Goal: Information Seeking & Learning: Learn about a topic

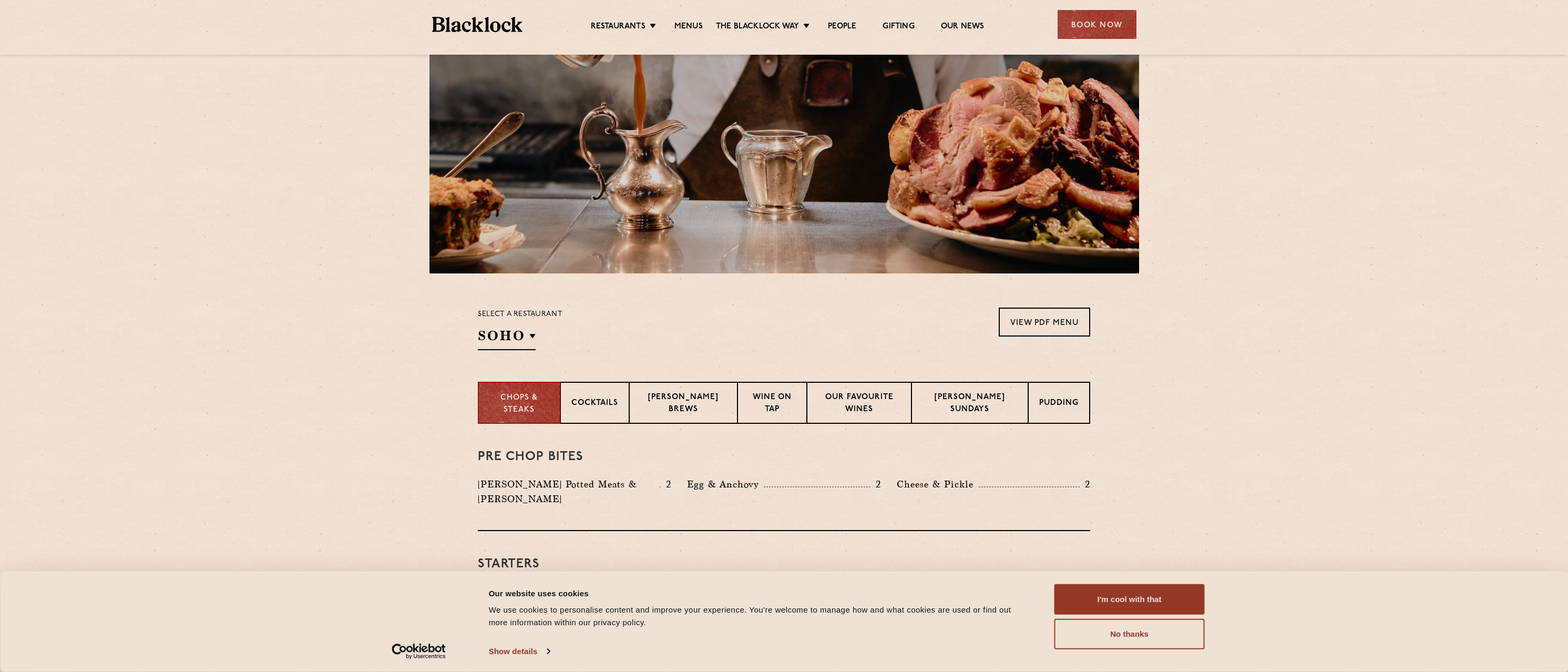
scroll to position [263, 0]
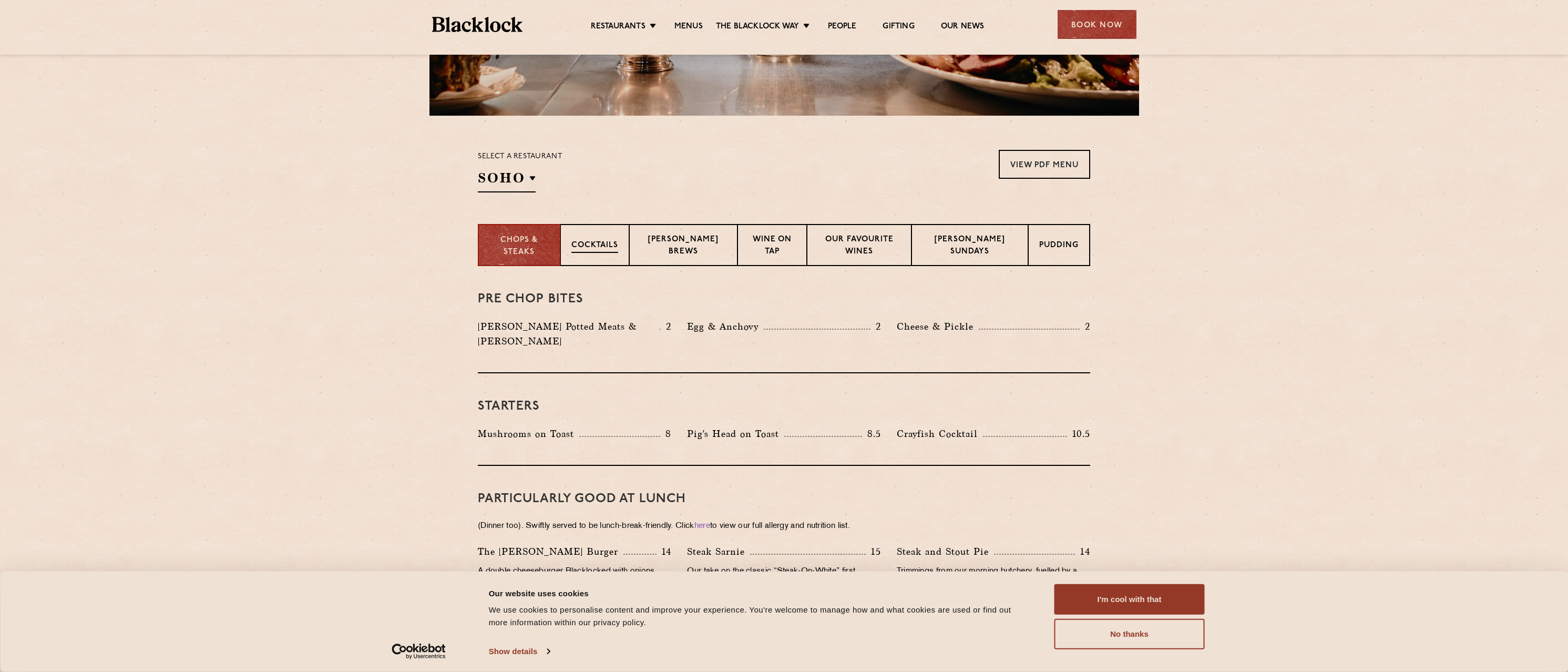
click at [610, 244] on p "Cocktails" at bounding box center [595, 247] width 47 height 13
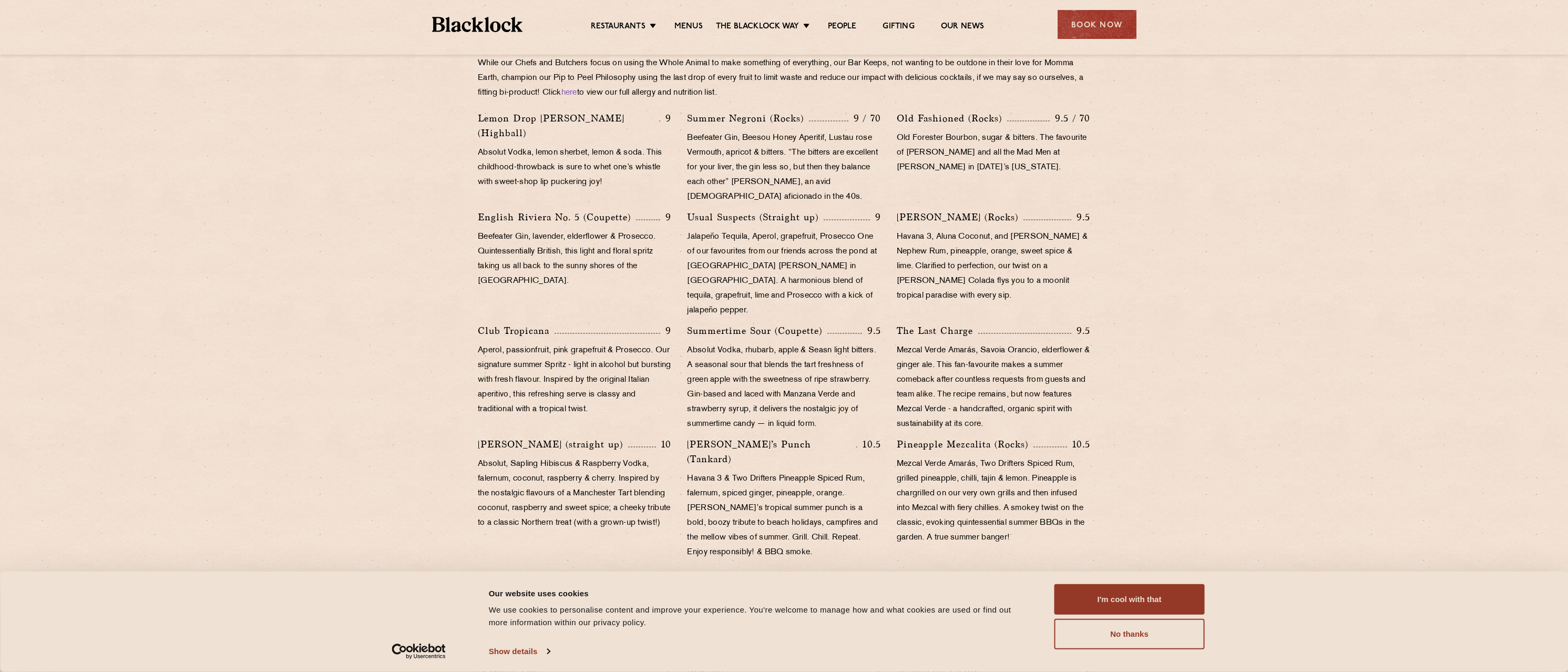
scroll to position [421, 0]
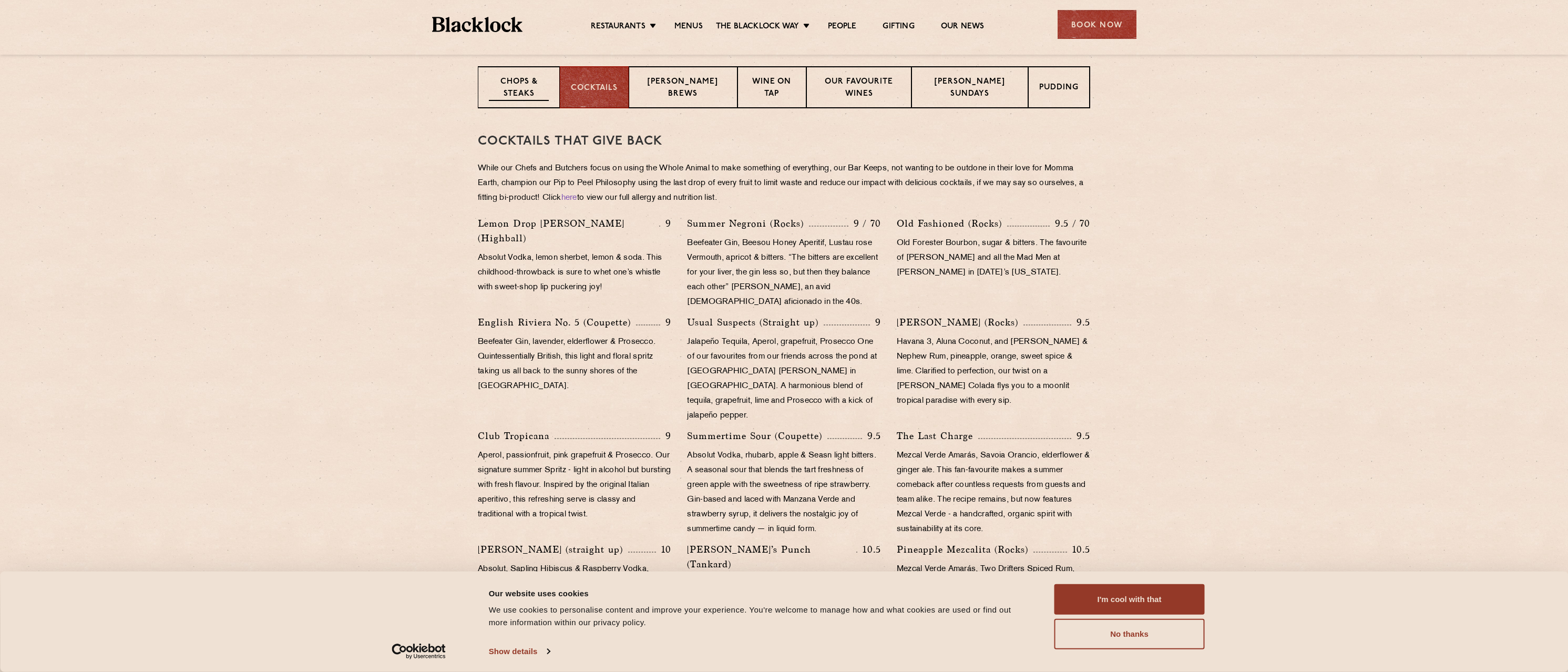
click at [514, 99] on p "Chops & Steaks" at bounding box center [519, 88] width 60 height 25
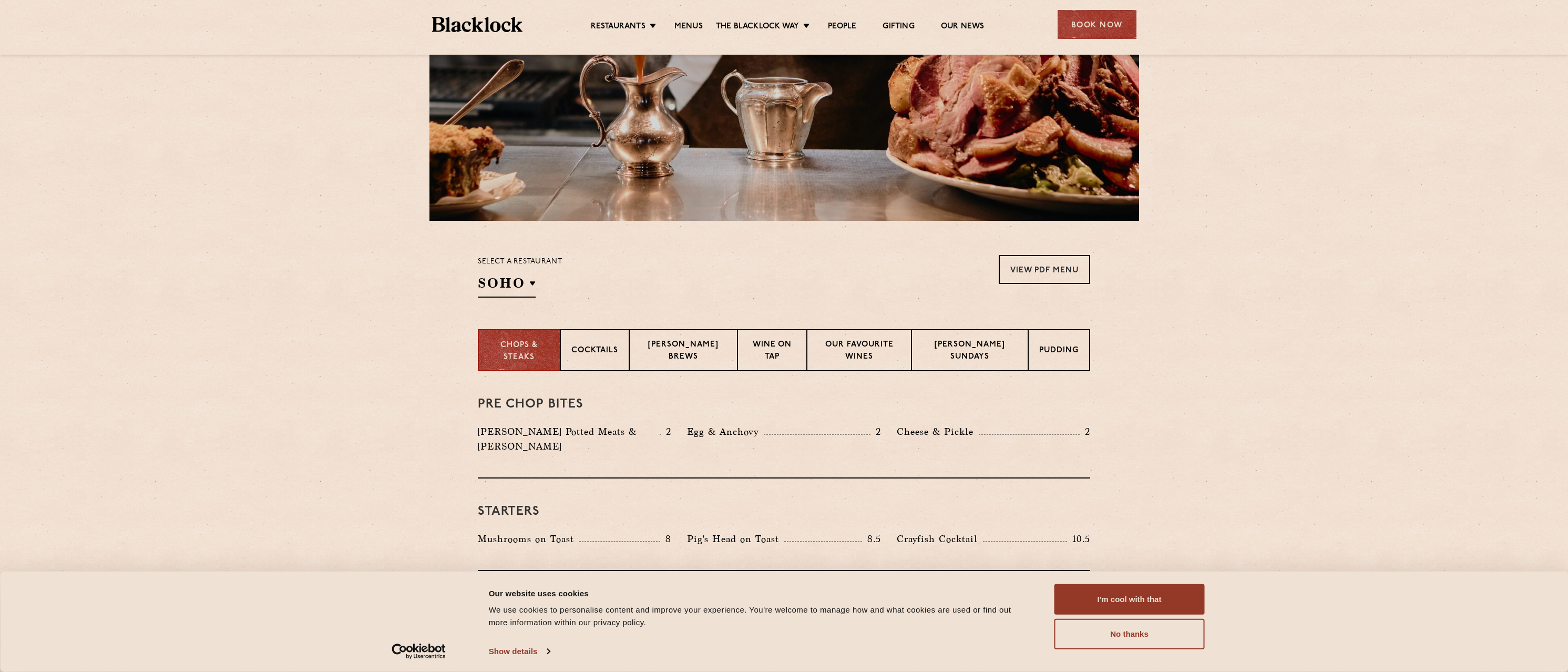
scroll to position [0, 0]
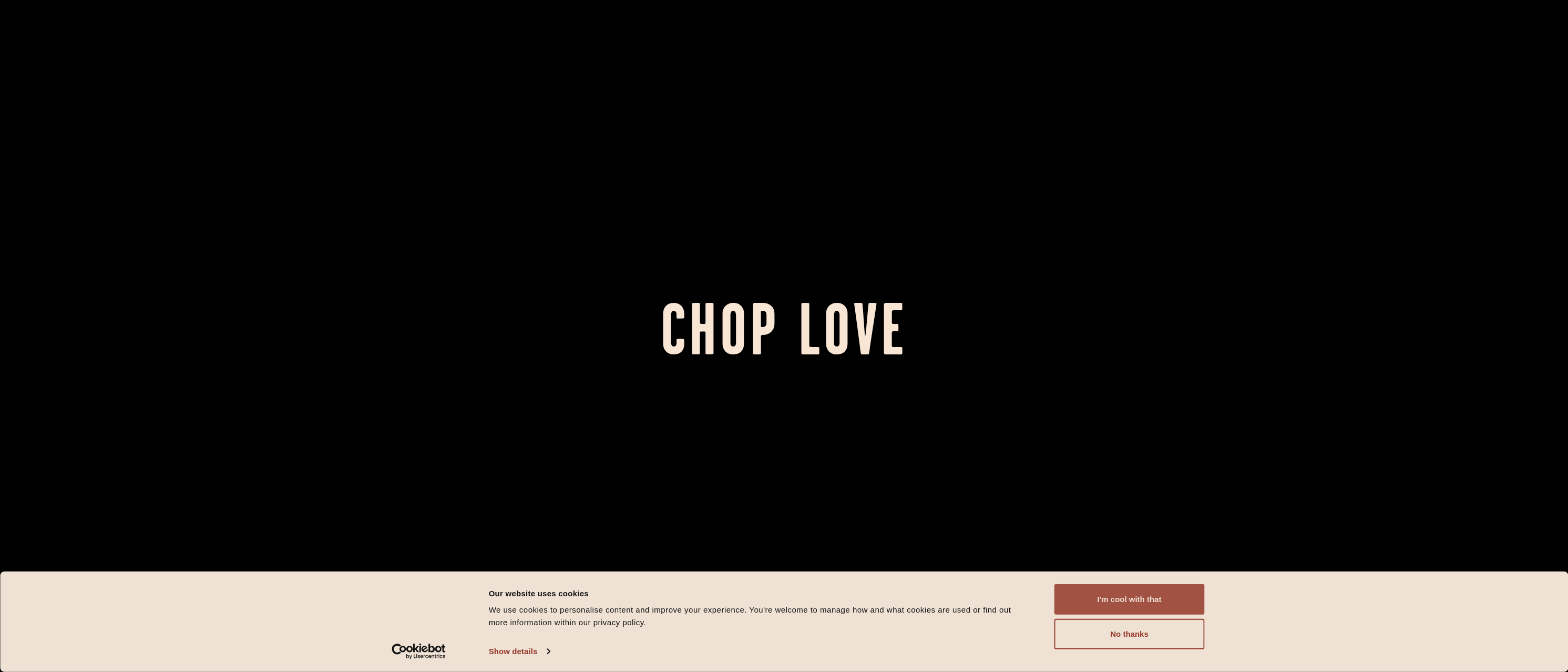
click at [1115, 595] on button "I'm cool with that" at bounding box center [1129, 599] width 150 height 30
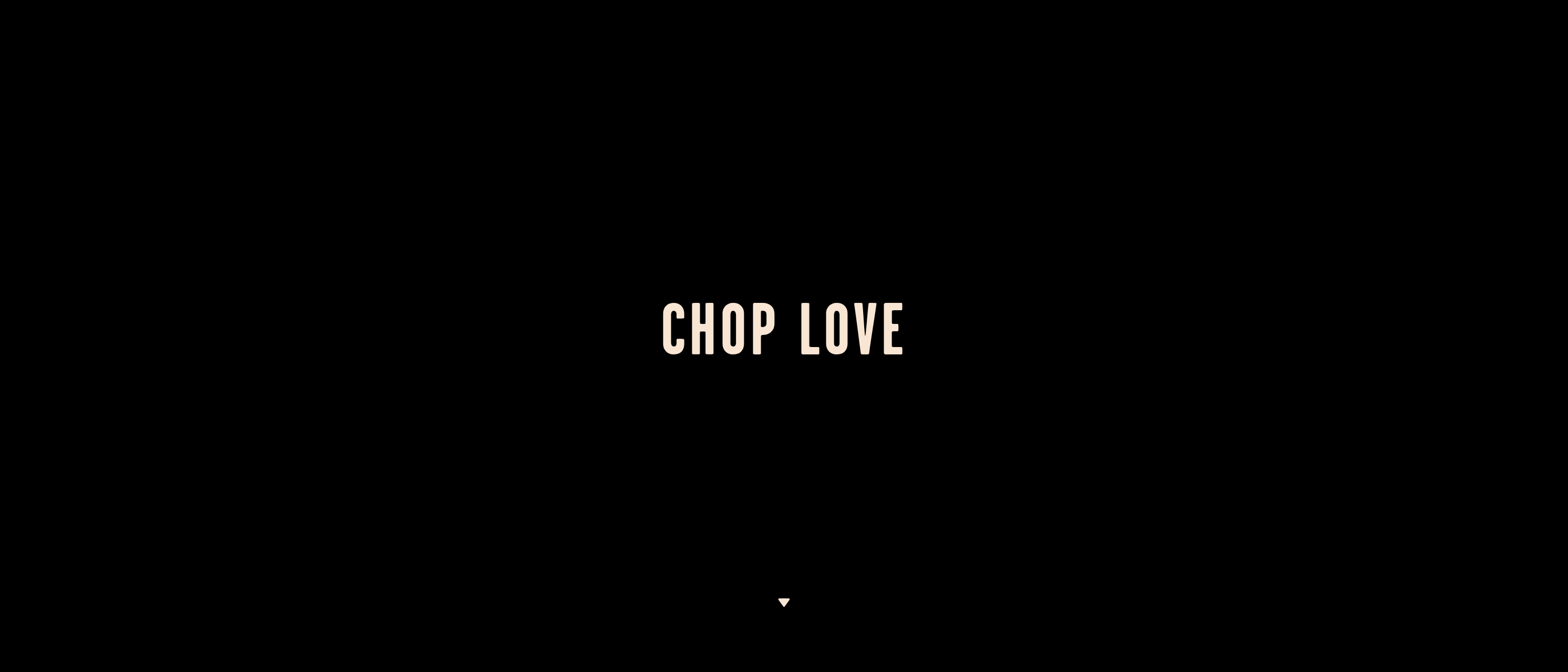
click at [783, 602] on img at bounding box center [784, 603] width 13 height 9
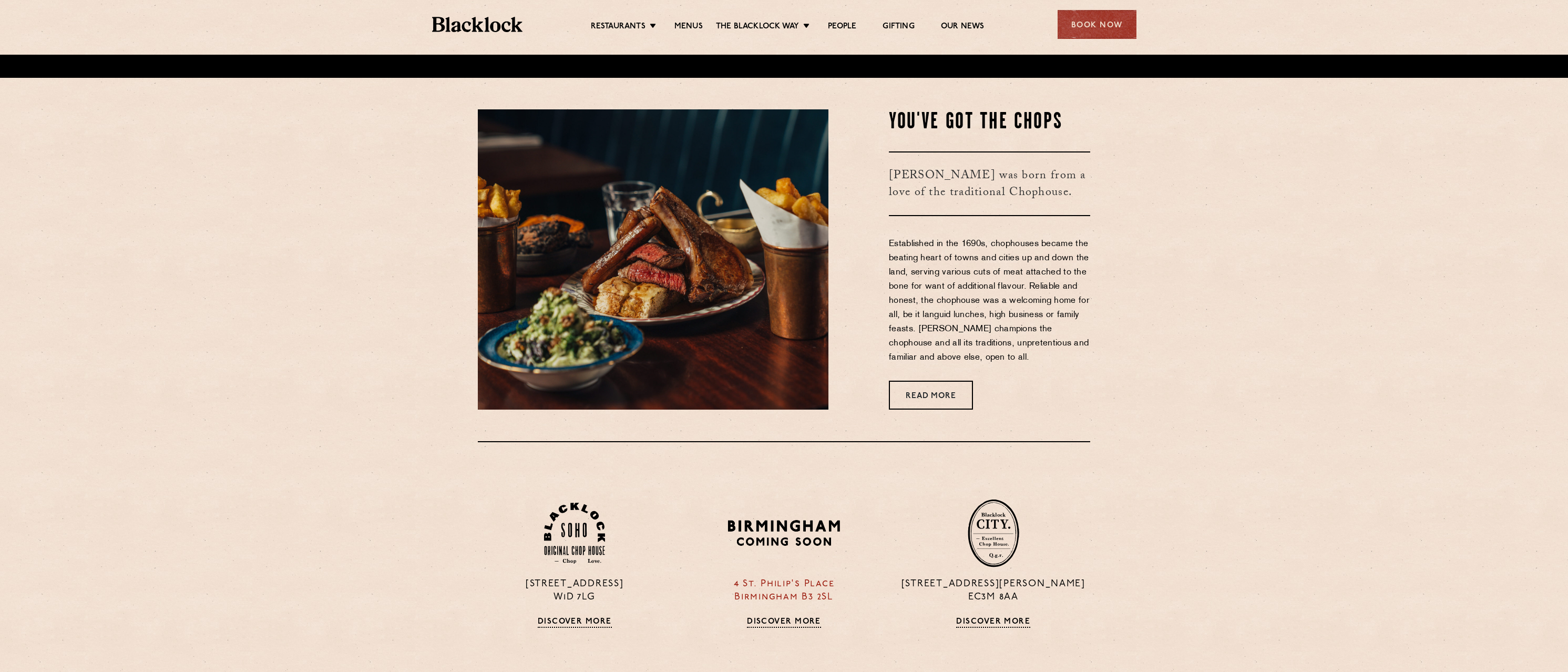
scroll to position [617, 0]
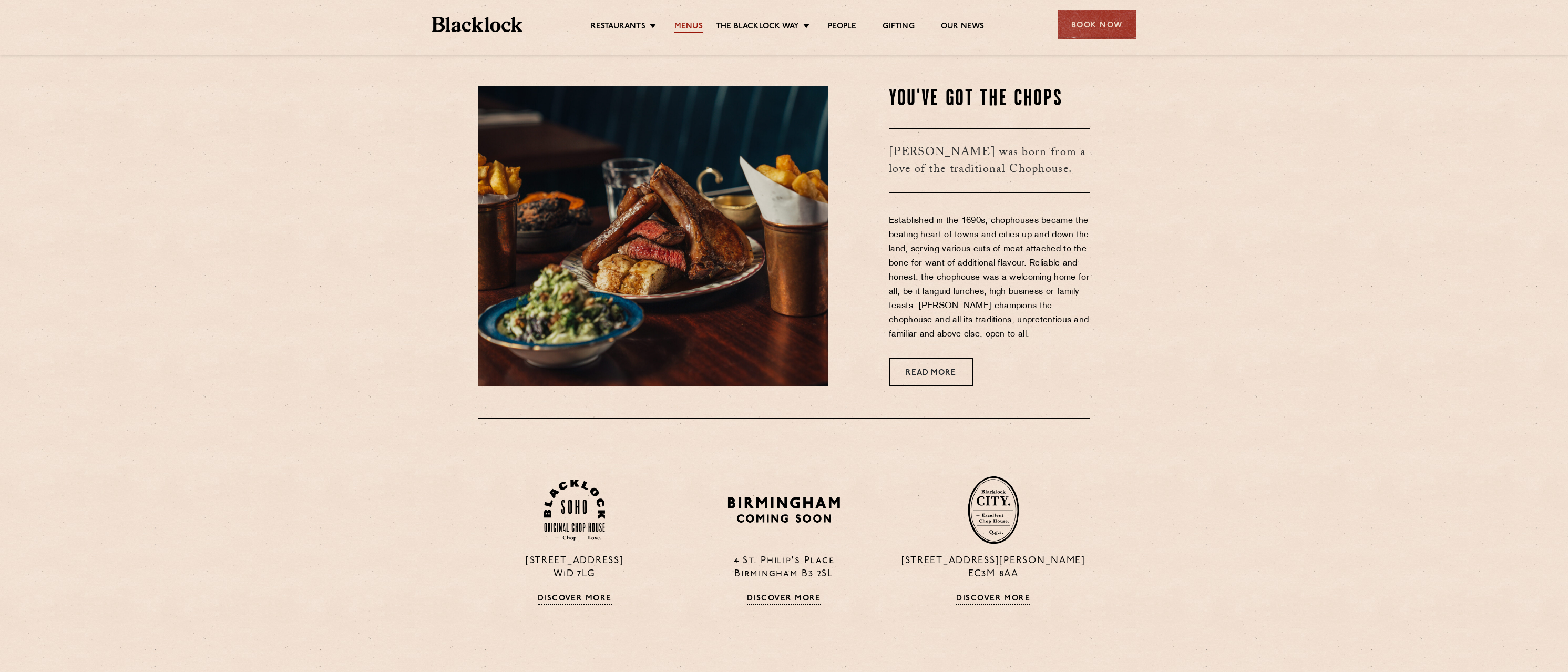
click at [691, 25] on link "Menus" at bounding box center [688, 27] width 29 height 12
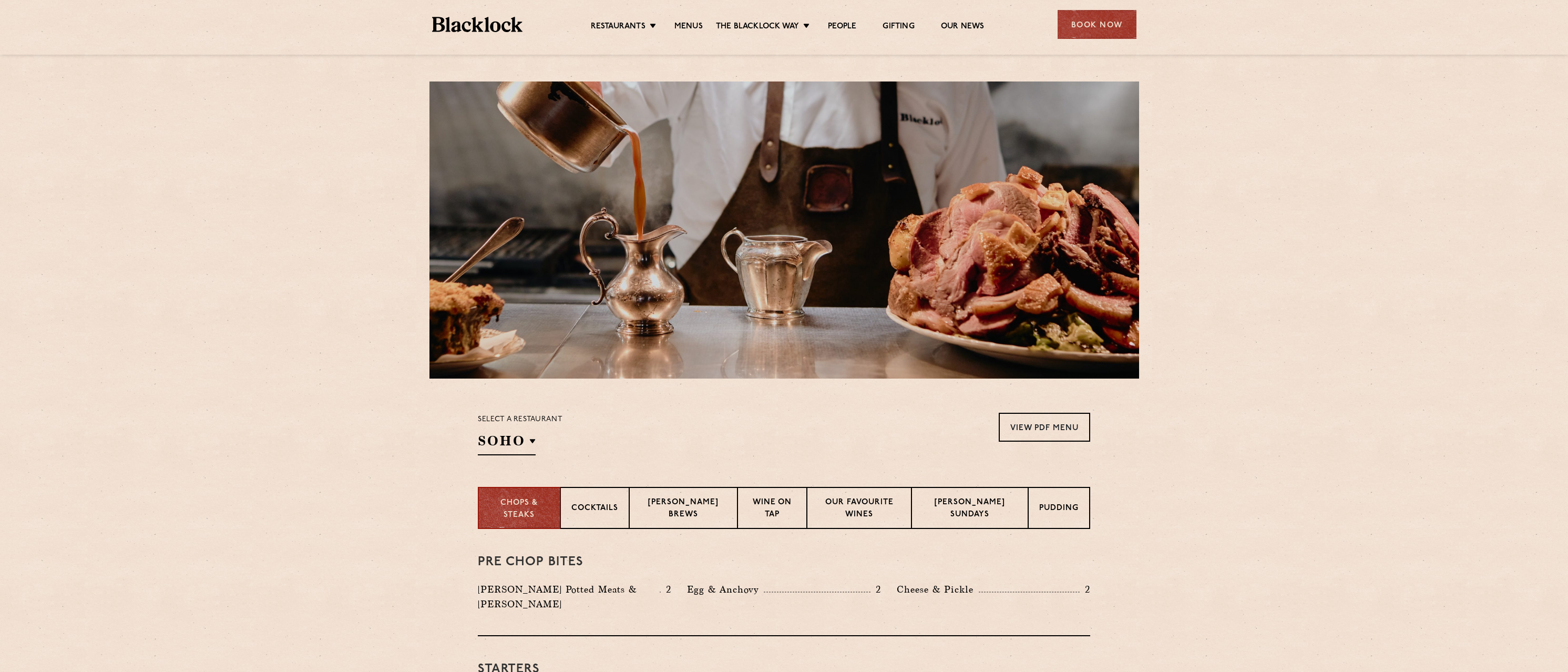
scroll to position [158, 0]
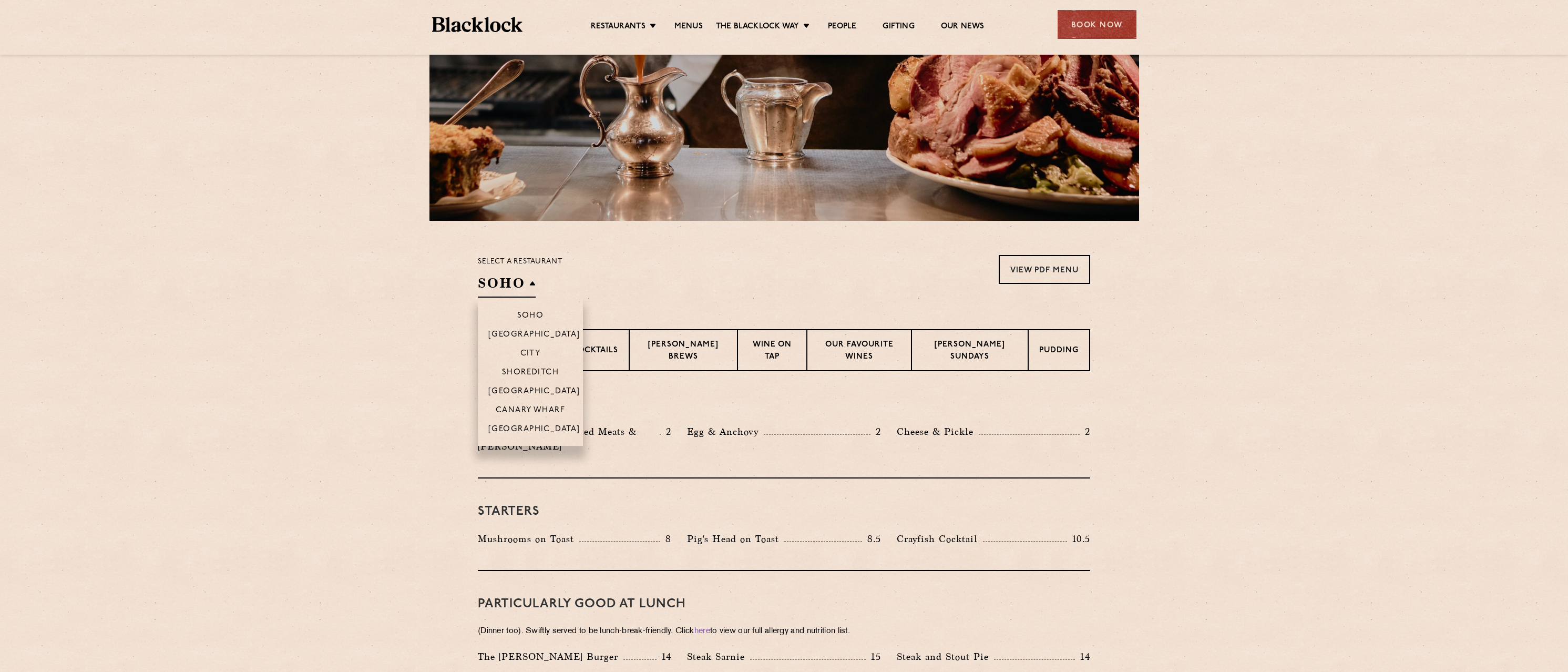
click at [532, 278] on h2 "SOHO" at bounding box center [506, 285] width 58 height 24
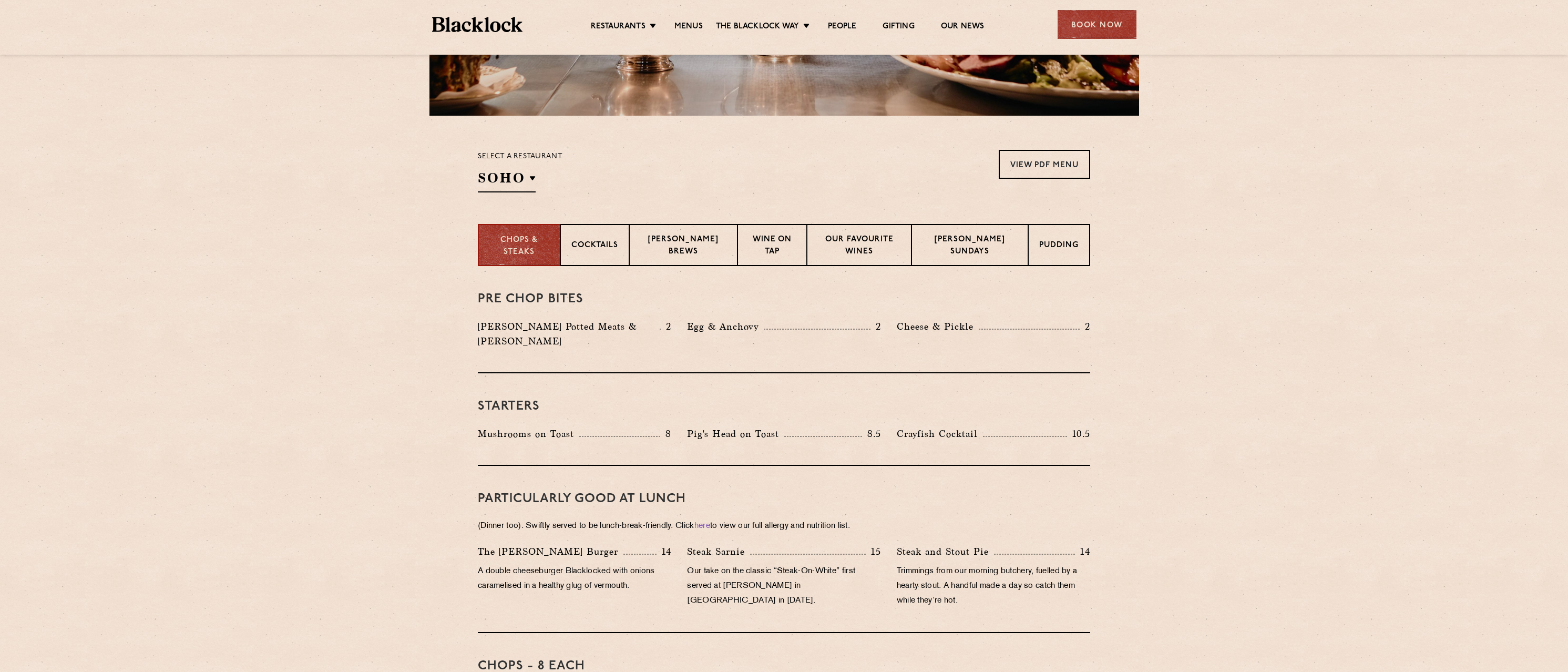
scroll to position [0, 0]
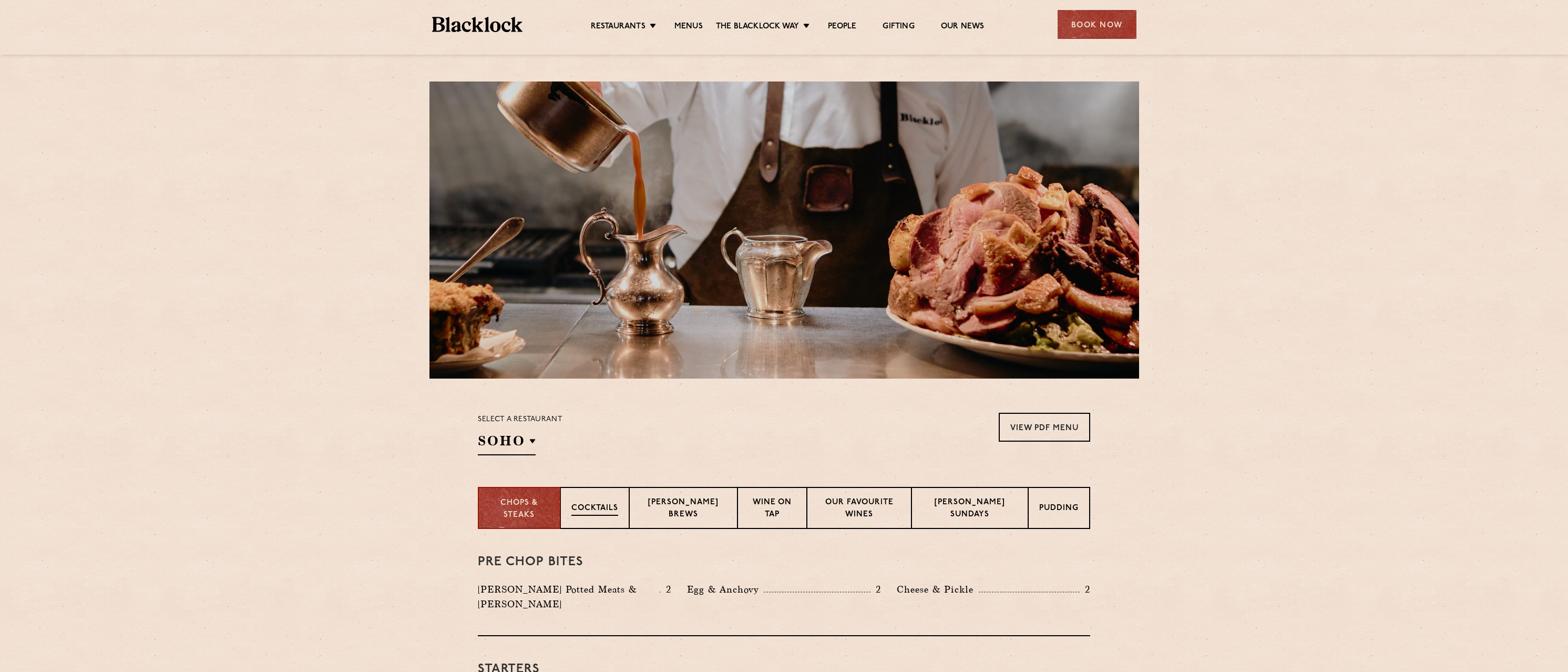
click at [615, 508] on p "Cocktails" at bounding box center [595, 509] width 47 height 13
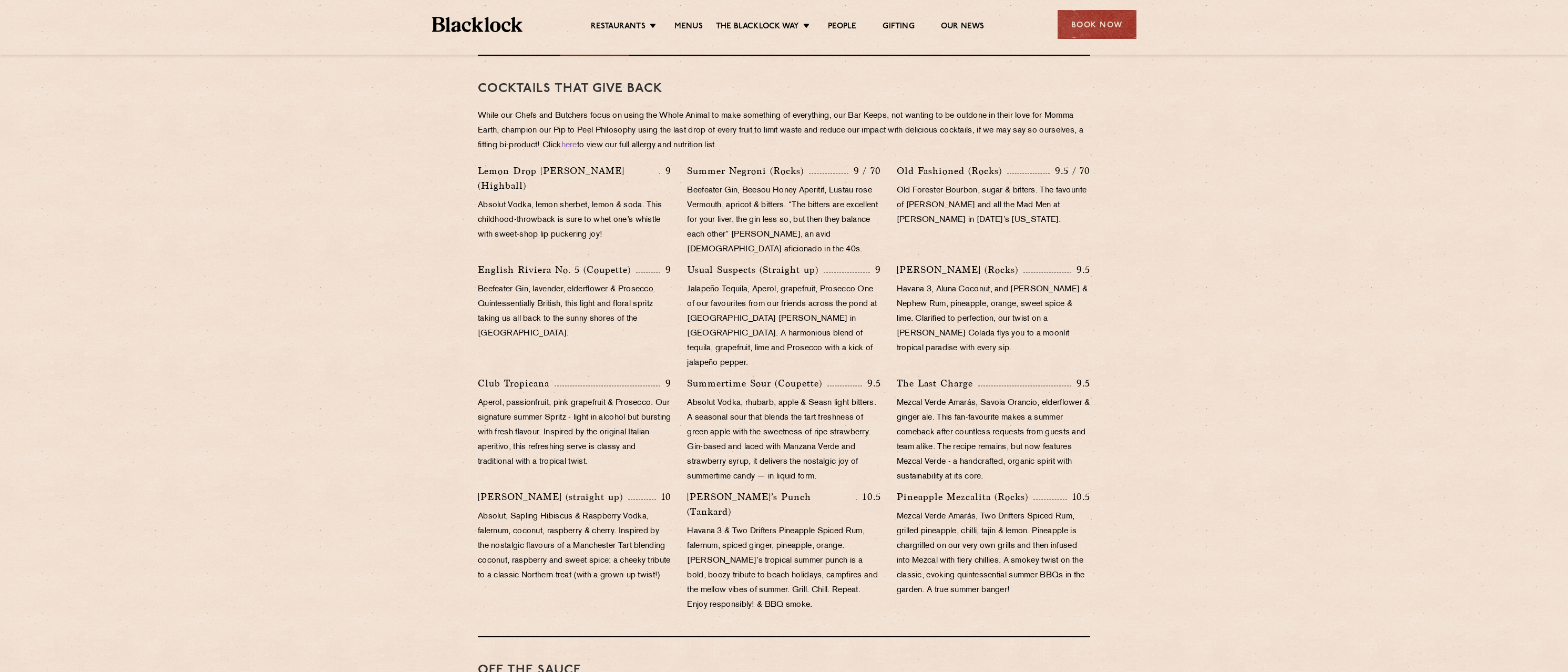
scroll to position [210, 0]
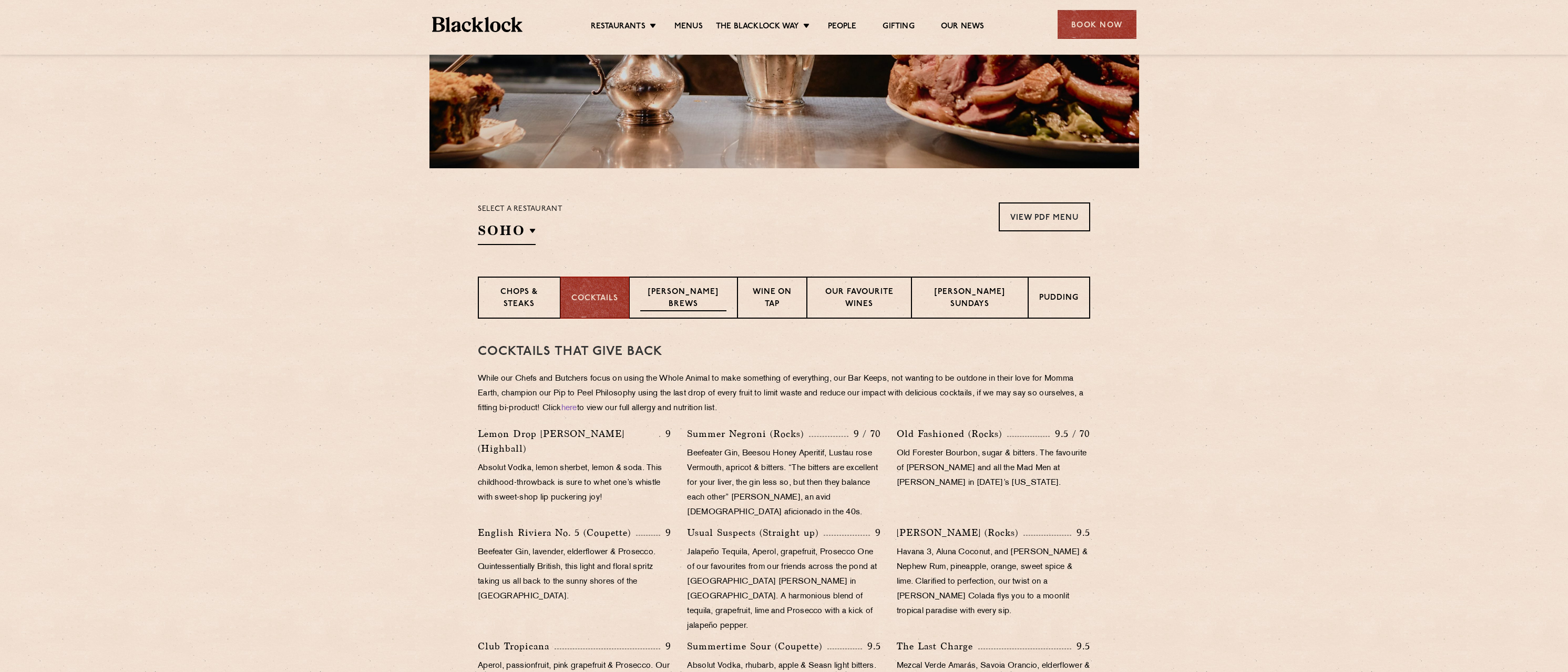
click at [682, 306] on p "[PERSON_NAME] Brews" at bounding box center [684, 299] width 86 height 25
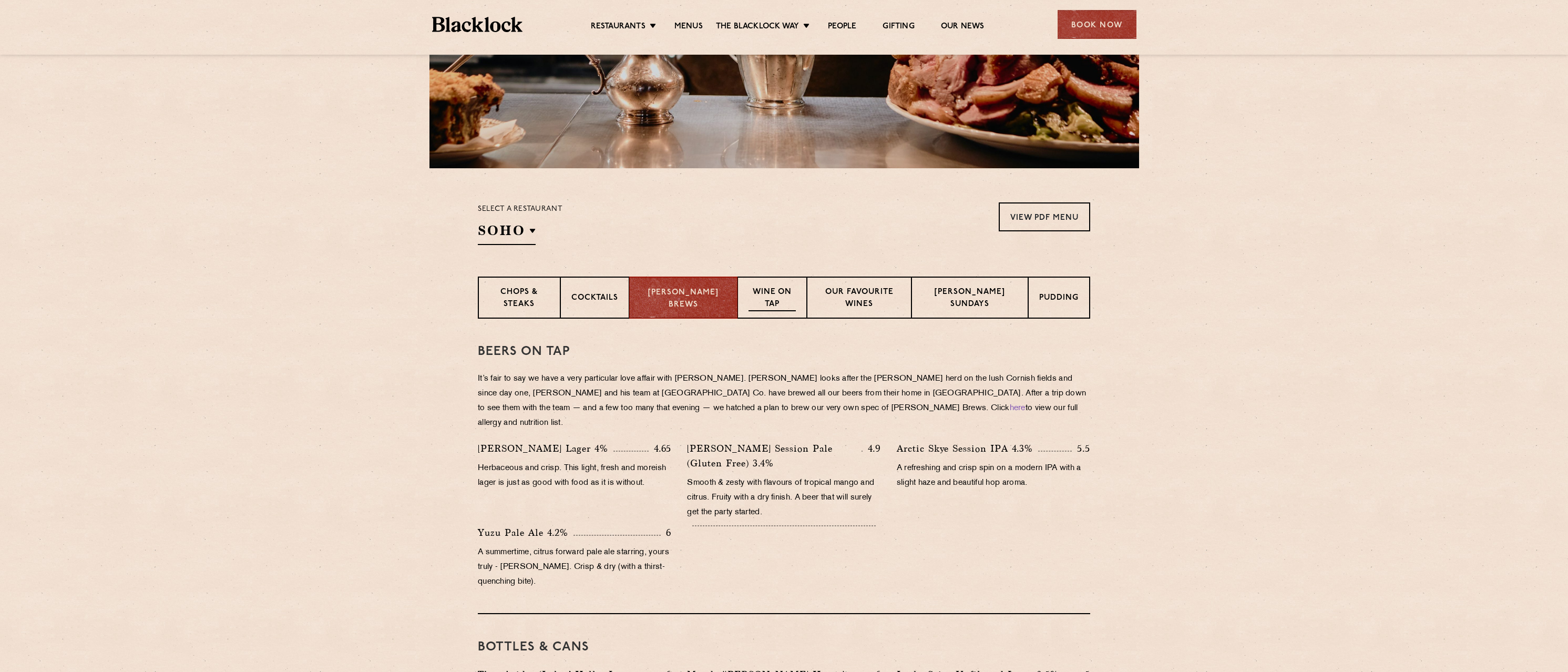
click at [775, 303] on p "Wine on Tap" at bounding box center [772, 299] width 47 height 25
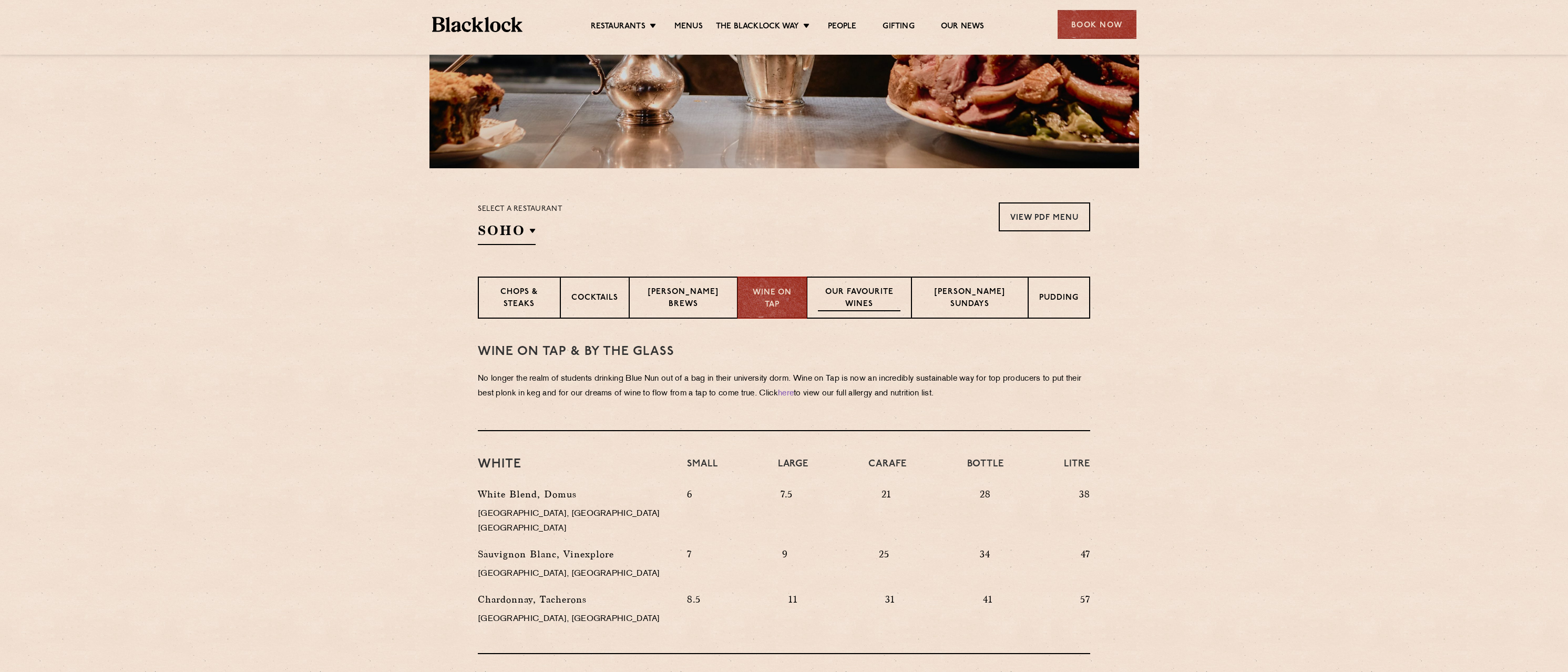
click at [875, 302] on p "Our favourite wines" at bounding box center [859, 299] width 83 height 25
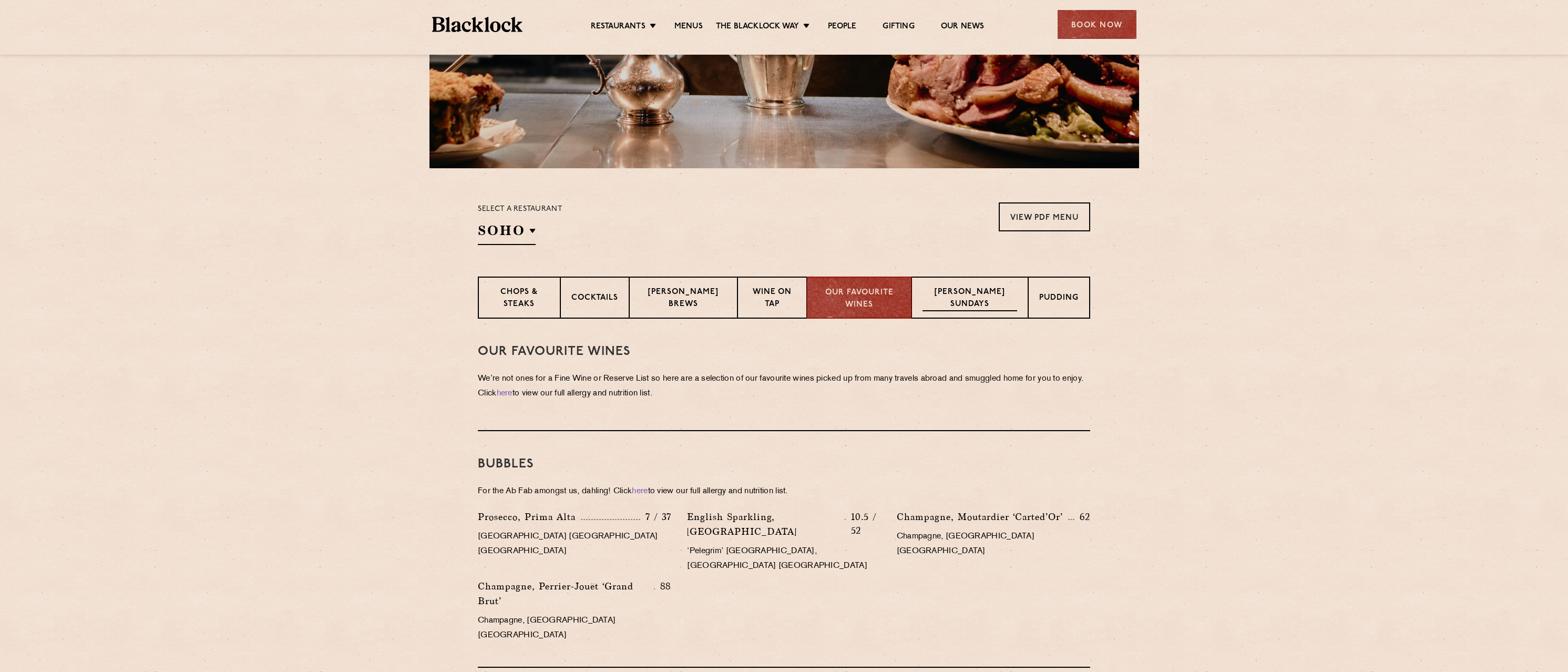
click at [943, 300] on p "[PERSON_NAME] Sundays" at bounding box center [970, 299] width 94 height 25
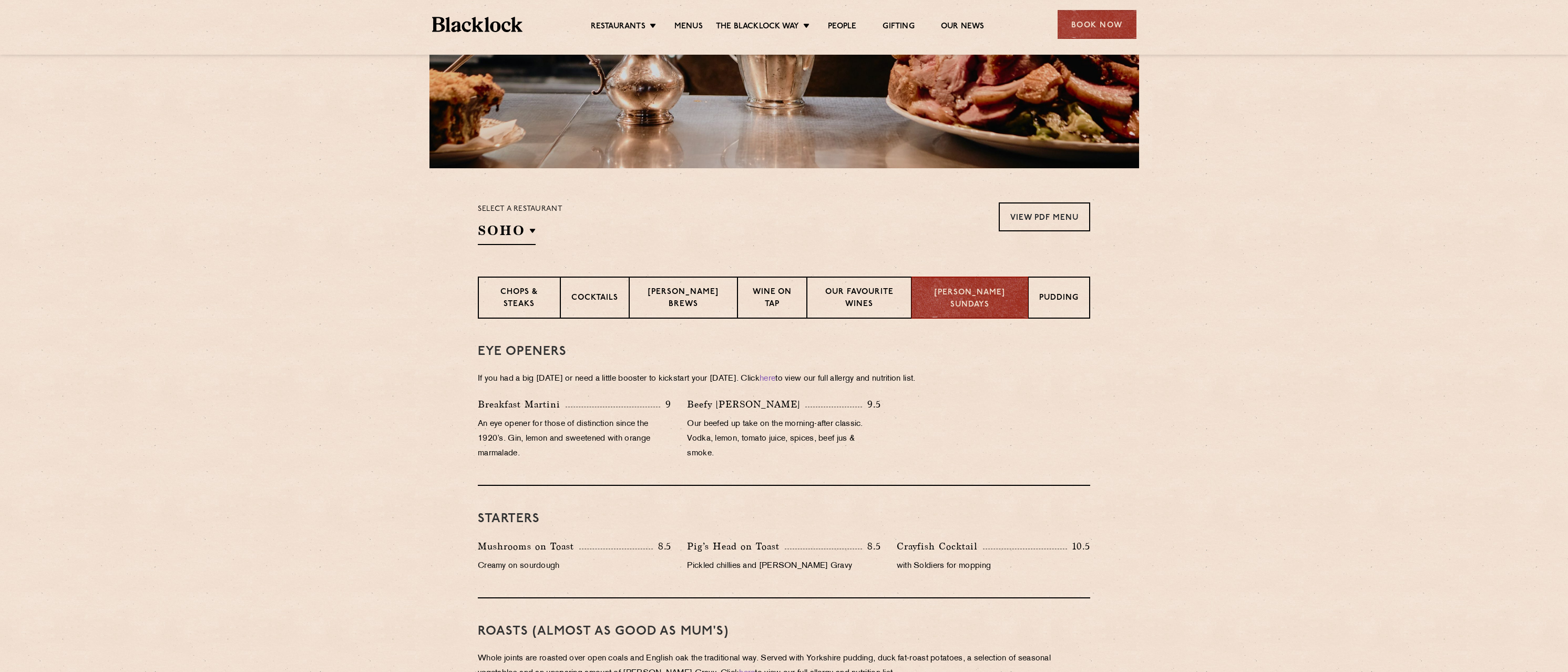
scroll to position [315, 0]
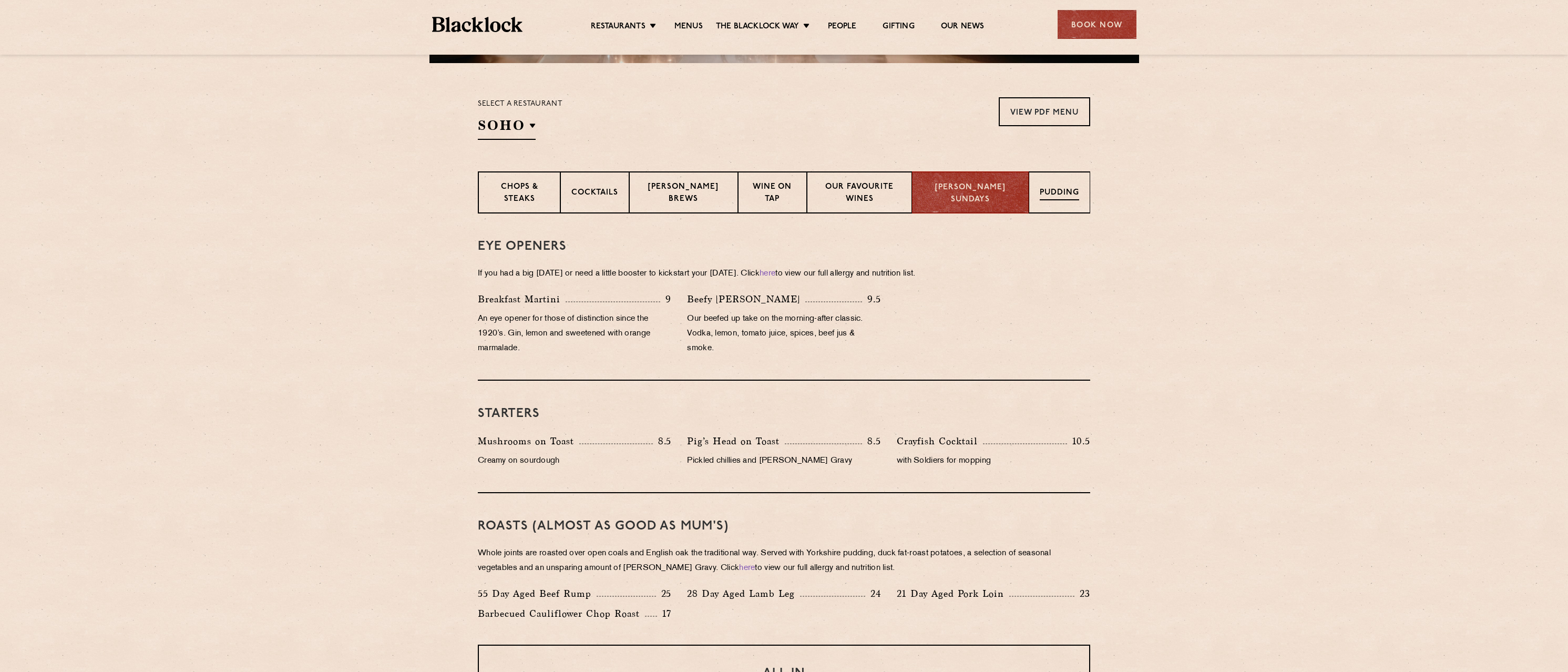
click at [1051, 196] on p "Pudding" at bounding box center [1059, 194] width 40 height 13
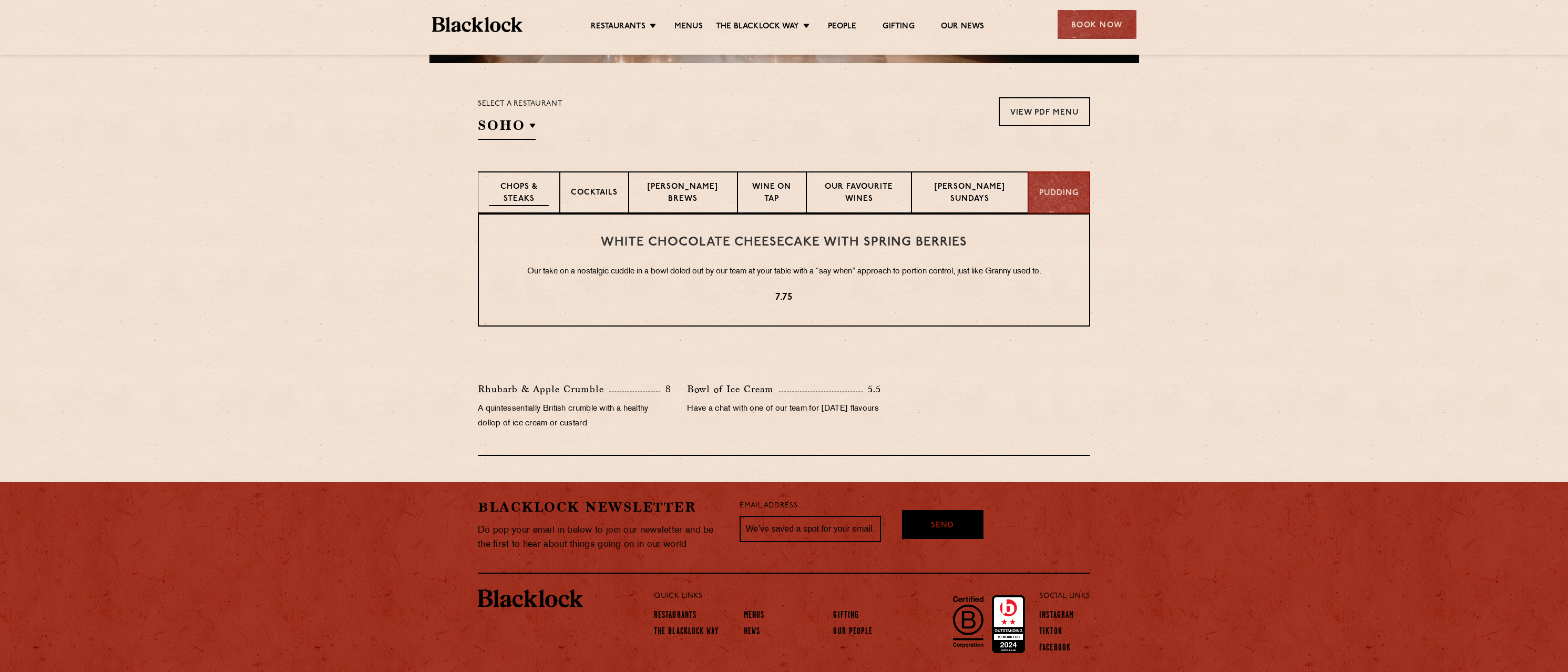
click at [535, 198] on p "Chops & Steaks" at bounding box center [519, 194] width 60 height 25
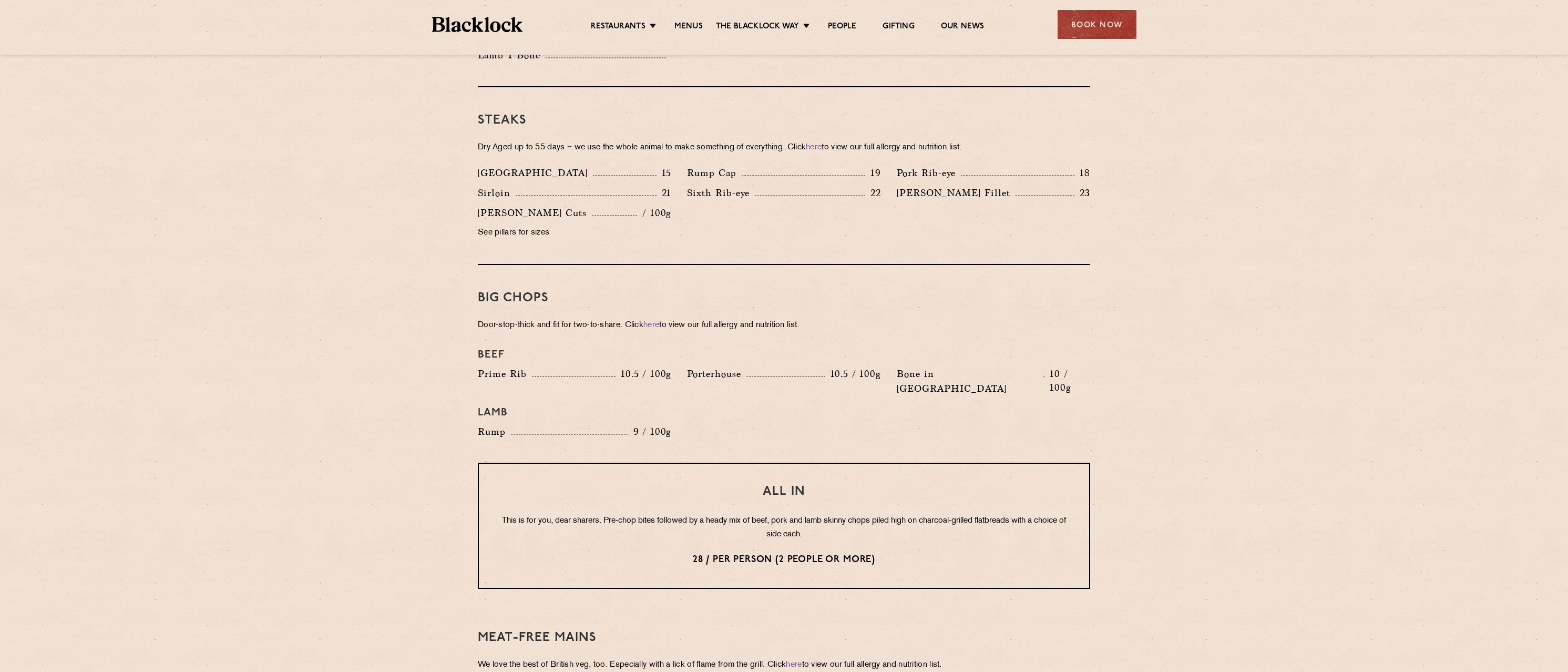
scroll to position [1209, 0]
